Goal: Information Seeking & Learning: Learn about a topic

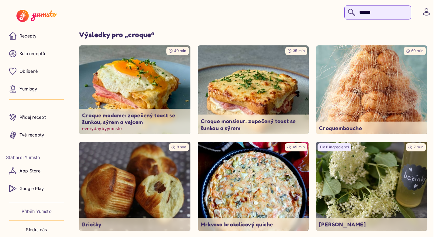
type input "******"
click at [141, 77] on img at bounding box center [134, 89] width 117 height 93
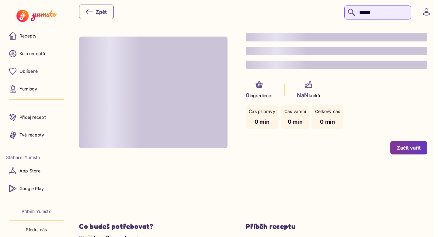
type input "*"
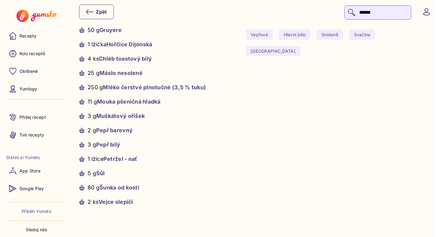
scroll to position [271, 0]
